Goal: Check status

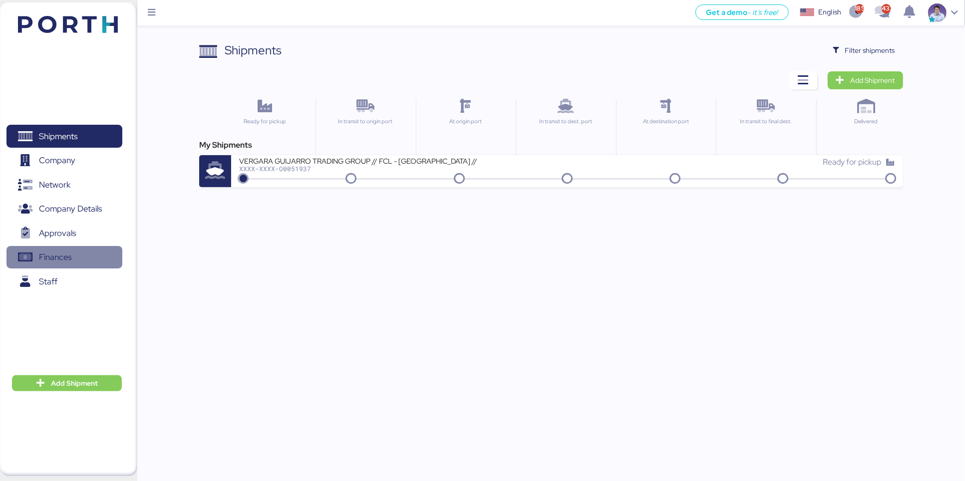
click at [55, 260] on span "Finances" at bounding box center [55, 257] width 32 height 14
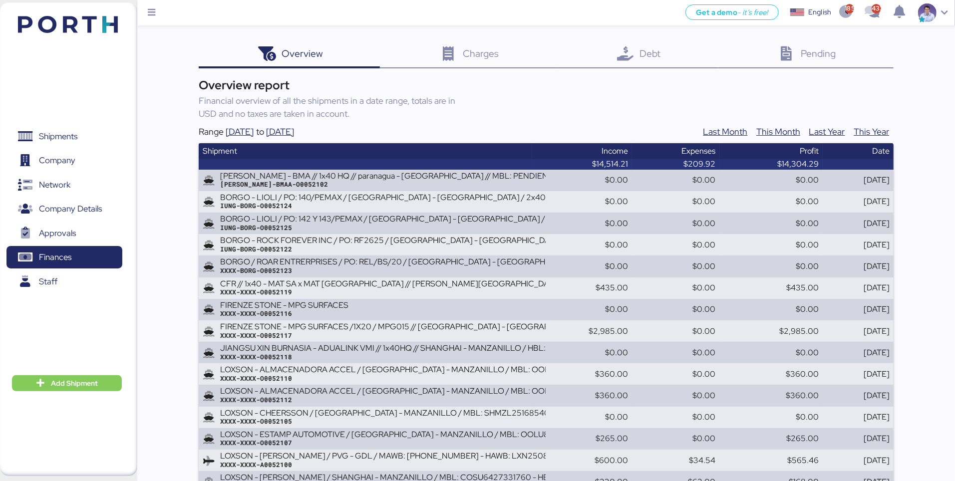
click at [187, 179] on div "Overview 0 Charges 0 Debt 0 Pending 0 Overview report Financial overview of all…" at bounding box center [477, 429] width 955 height 859
click at [653, 63] on div "Debt 0" at bounding box center [638, 54] width 162 height 27
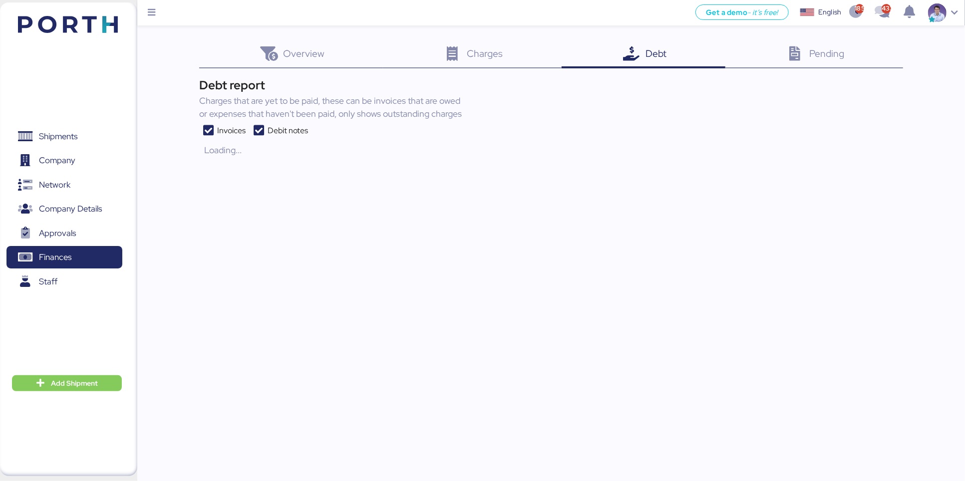
click at [161, 159] on div "Overview 0 Charges 0 Debt 0 Pending 0 Debt report Charges that are yet to be pa…" at bounding box center [482, 79] width 965 height 159
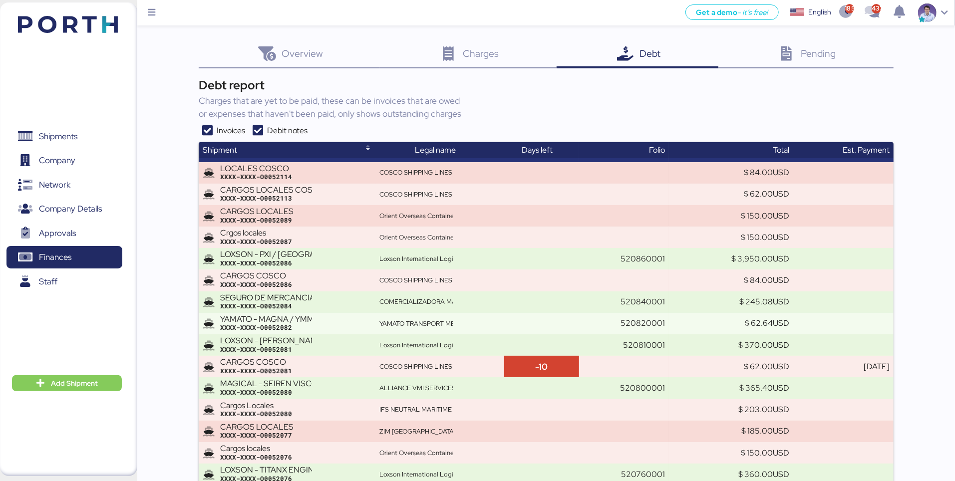
scroll to position [4901, 0]
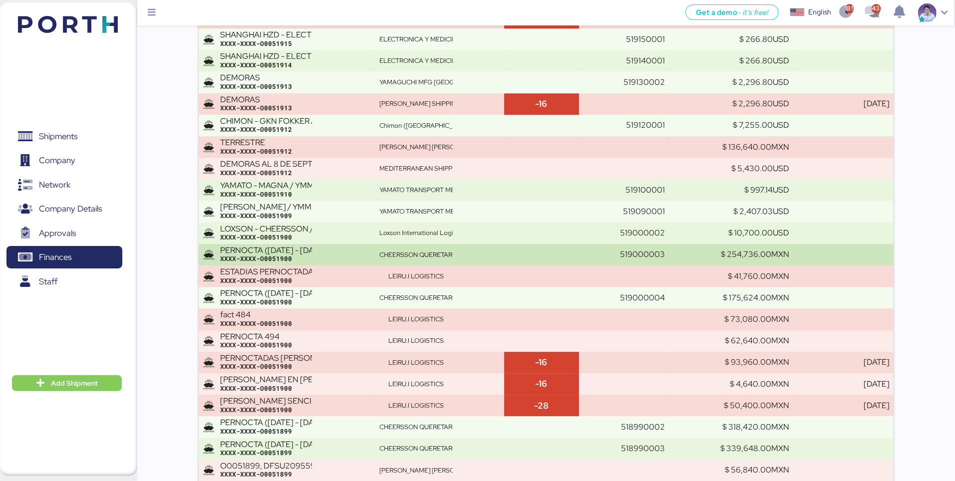
click at [248, 249] on div "PERNOCTA ([DATE] - [DATE]) DRYU2910770 - TCKU2076691, RFCU2245116 - ESDU2224130" at bounding box center [266, 250] width 92 height 9
